Goal: Find specific page/section: Find specific page/section

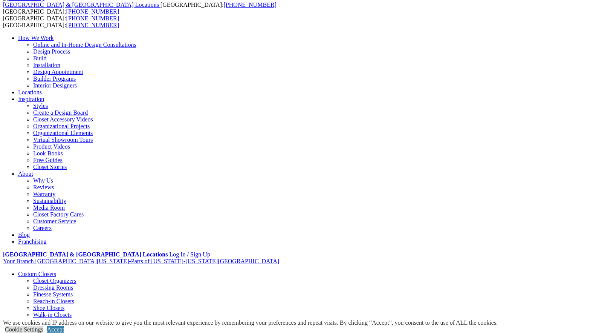
scroll to position [44, 0]
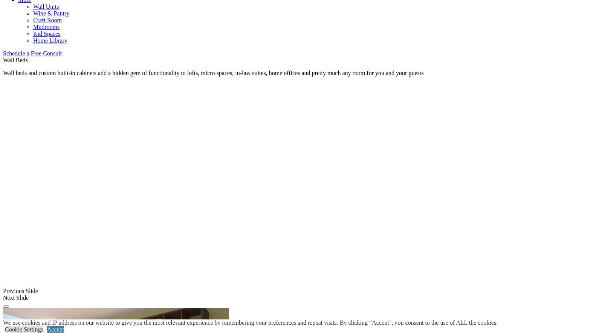
scroll to position [458, 0]
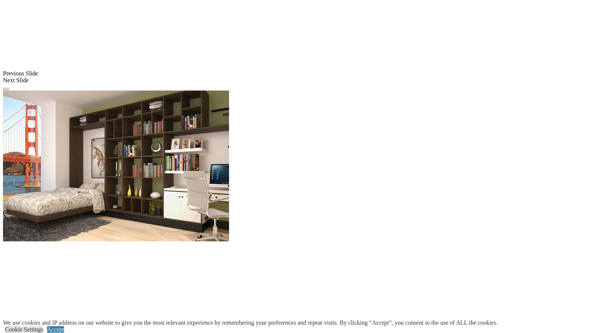
scroll to position [674, 0]
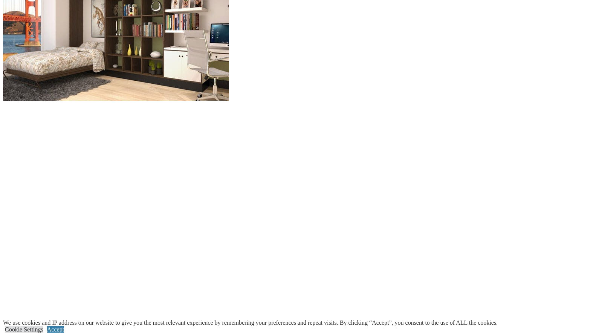
scroll to position [816, 0]
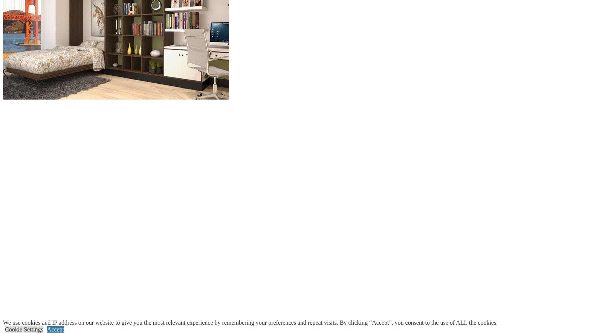
scroll to position [585, 0]
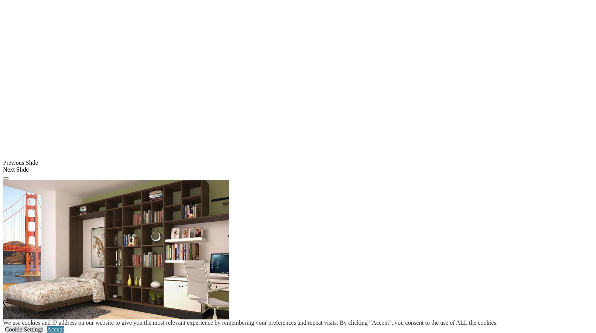
click at [0, 0] on span at bounding box center [0, 0] width 0 height 0
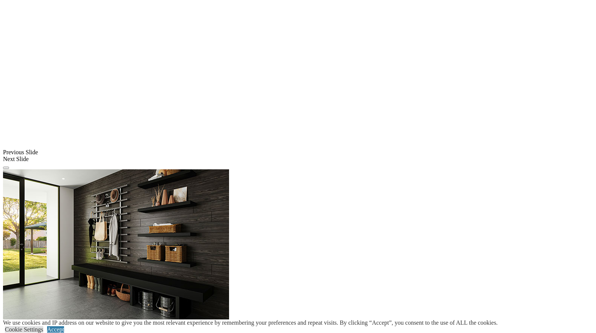
scroll to position [591, 0]
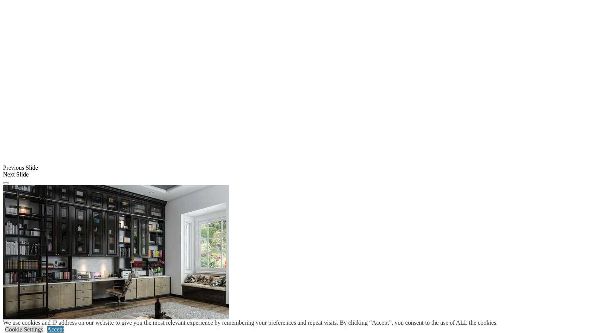
scroll to position [579, 0]
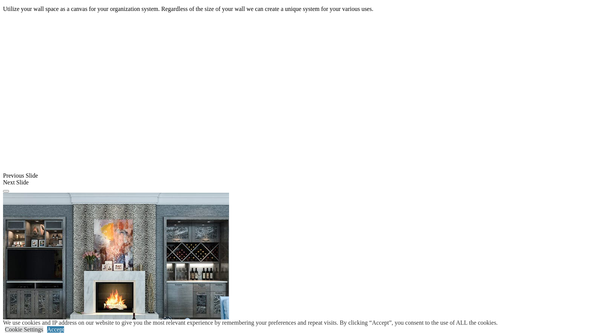
scroll to position [566, 0]
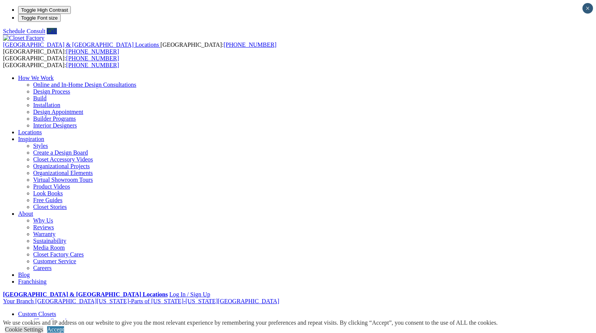
type input "*****"
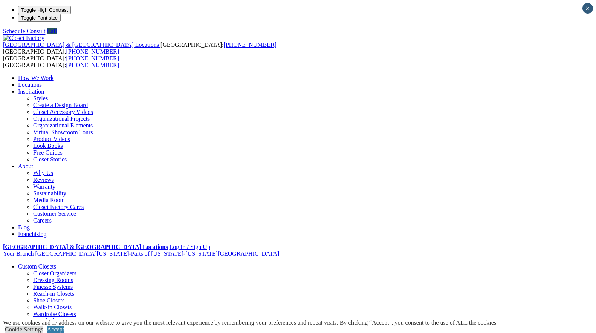
click at [42, 81] on link "Locations" at bounding box center [30, 84] width 24 height 6
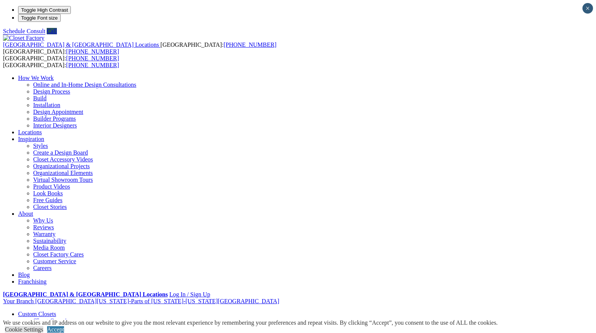
type input "*****"
